Goal: Information Seeking & Learning: Find specific fact

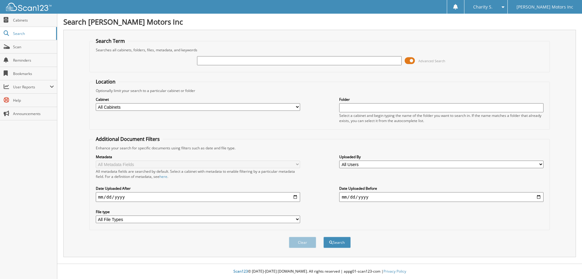
click at [281, 62] on input "text" at bounding box center [299, 60] width 204 height 9
type input "558281"
click at [324, 237] on button "Search" at bounding box center [337, 242] width 27 height 11
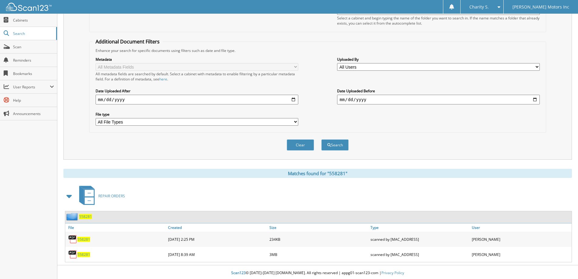
scroll to position [99, 0]
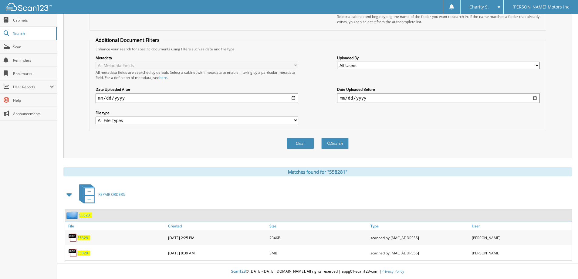
click at [79, 238] on span "558281" at bounding box center [83, 237] width 13 height 5
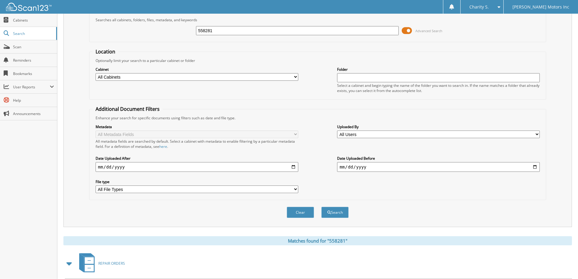
scroll to position [0, 0]
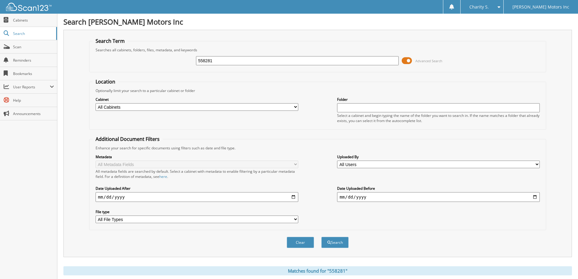
click at [253, 59] on input "558281" at bounding box center [297, 60] width 203 height 9
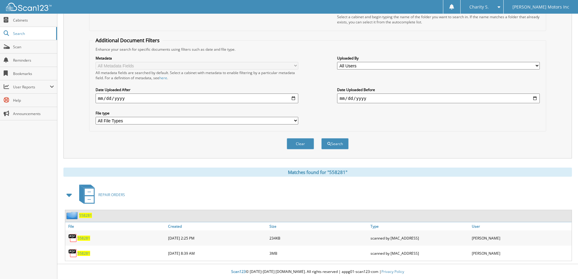
scroll to position [99, 0]
click at [88, 236] on span "558281" at bounding box center [83, 237] width 13 height 5
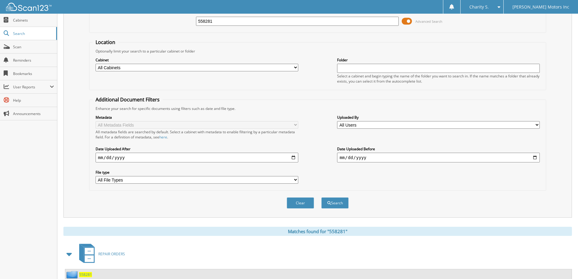
scroll to position [0, 0]
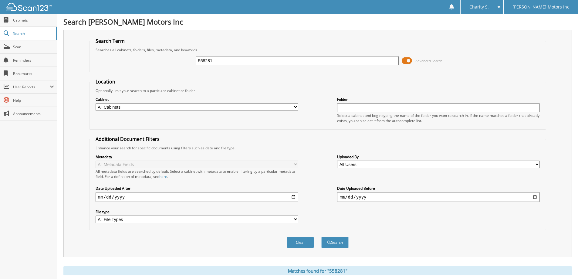
click at [221, 63] on input "558281" at bounding box center [297, 60] width 203 height 9
click at [220, 63] on input "558281" at bounding box center [297, 60] width 203 height 9
type input "558647"
click at [321, 237] on button "Search" at bounding box center [334, 242] width 27 height 11
click at [227, 62] on input "558647" at bounding box center [297, 60] width 203 height 9
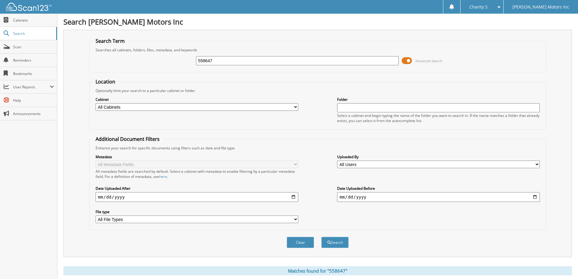
click at [227, 62] on input "558647" at bounding box center [297, 60] width 203 height 9
click at [321, 237] on button "Search" at bounding box center [334, 242] width 27 height 11
type input "557741."
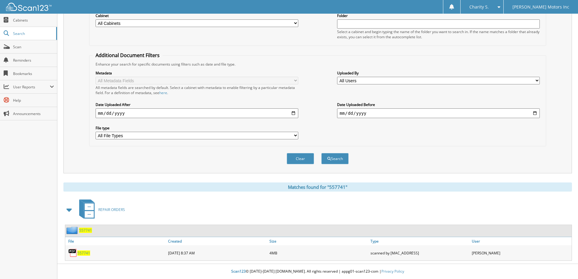
click at [85, 254] on span "557741" at bounding box center [83, 252] width 13 height 5
click at [520, 9] on div "[PERSON_NAME] Motors Inc" at bounding box center [541, 7] width 68 height 14
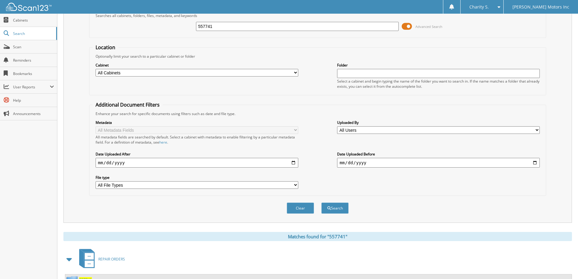
scroll to position [0, 0]
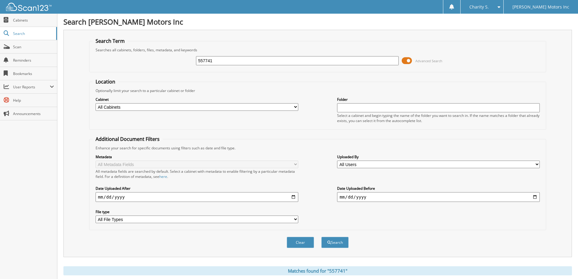
click at [218, 60] on input "557741" at bounding box center [297, 60] width 203 height 9
type input "558647"
click at [321, 237] on button "Search" at bounding box center [334, 242] width 27 height 11
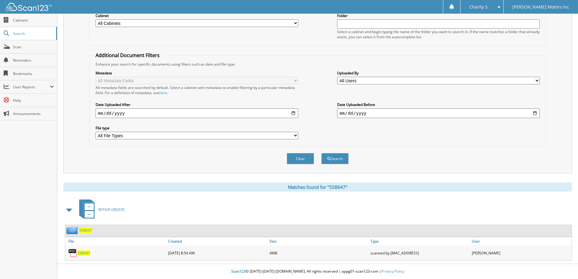
scroll to position [84, 0]
click at [84, 252] on span "558647" at bounding box center [83, 252] width 13 height 5
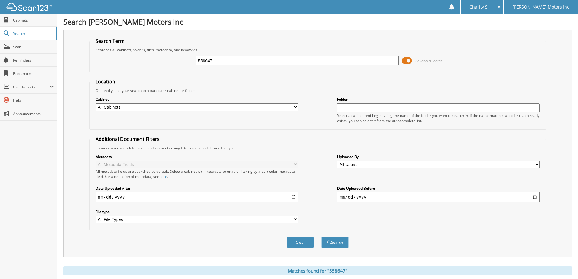
click at [243, 62] on input "558647" at bounding box center [297, 60] width 203 height 9
type input "558281"
click at [321, 237] on button "Search" at bounding box center [334, 242] width 27 height 11
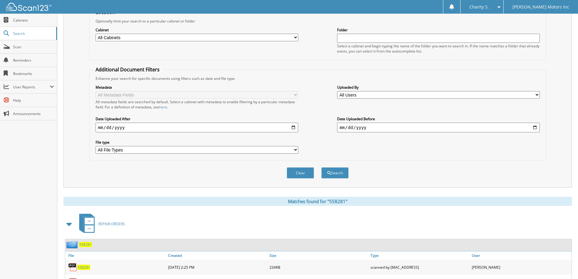
scroll to position [99, 0]
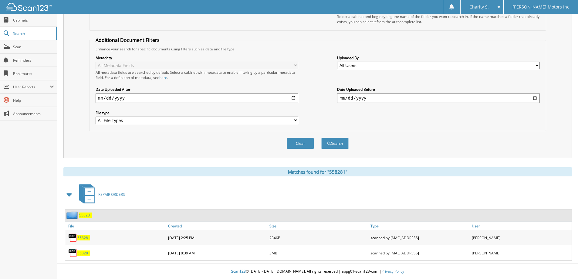
click at [82, 239] on span "558281" at bounding box center [83, 237] width 13 height 5
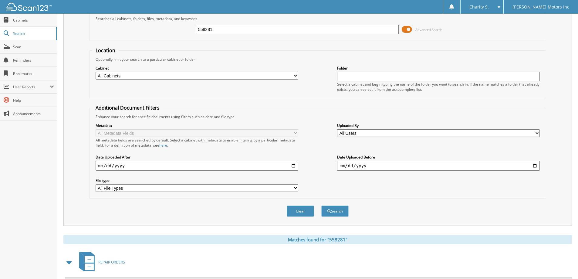
scroll to position [0, 0]
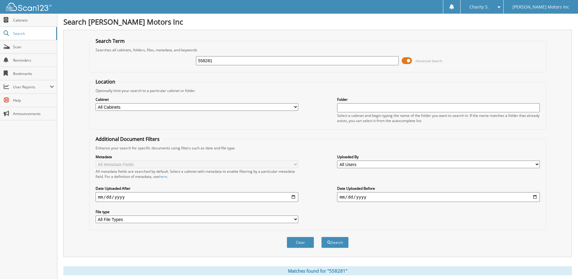
click at [221, 63] on input "558281" at bounding box center [297, 60] width 203 height 9
type input "559205"
click at [321, 237] on button "Search" at bounding box center [334, 242] width 27 height 11
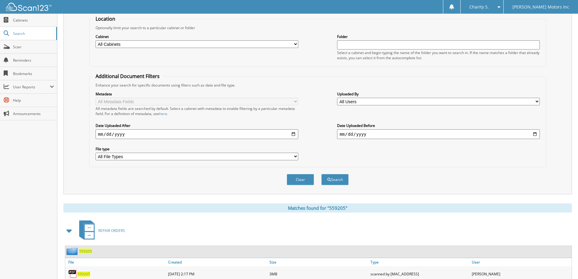
scroll to position [84, 0]
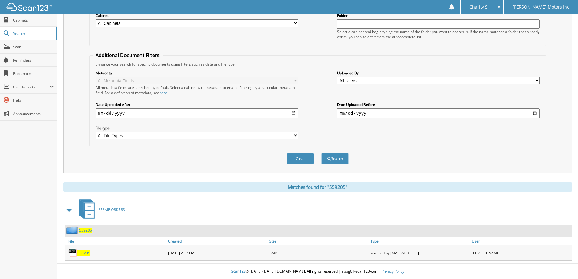
click at [84, 253] on span "559205" at bounding box center [83, 252] width 13 height 5
